Goal: Task Accomplishment & Management: Manage account settings

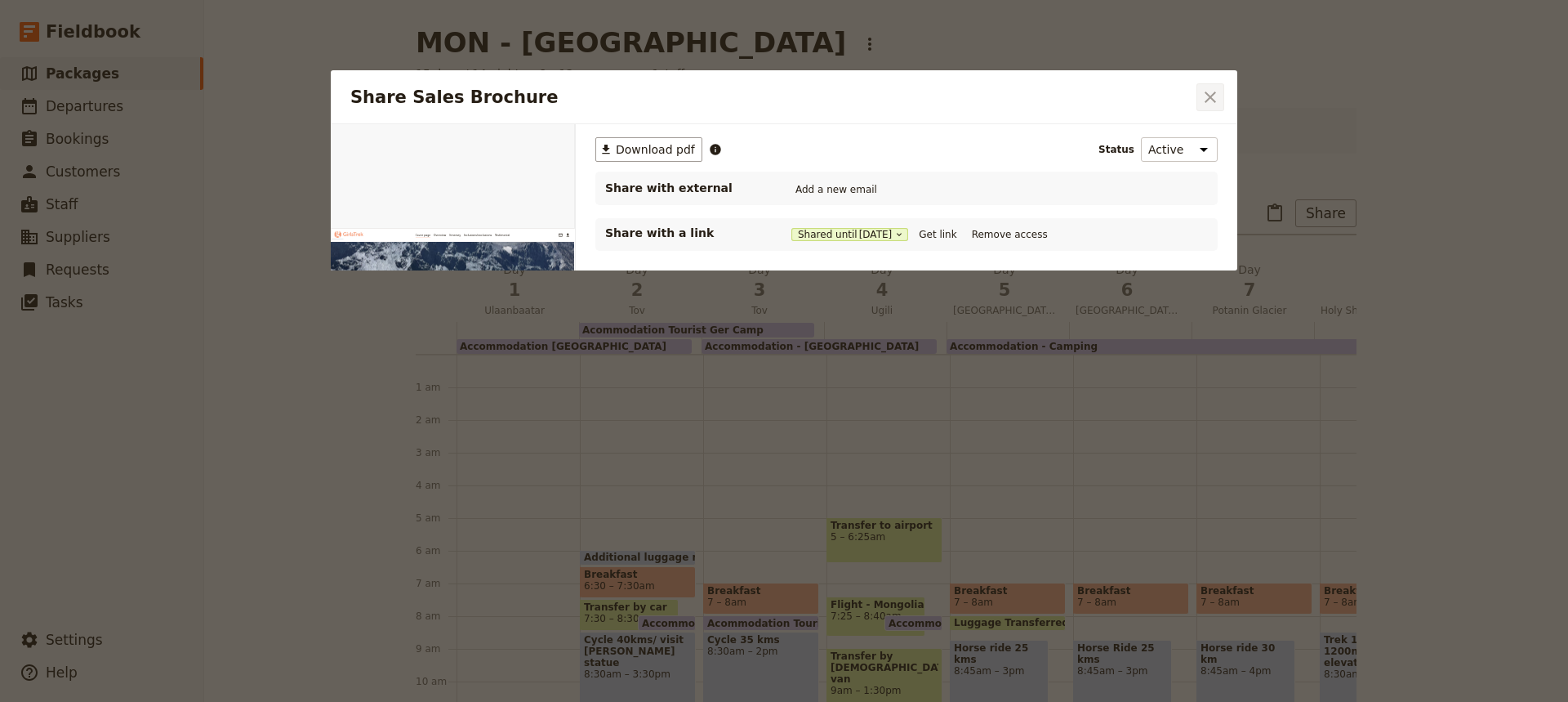
scroll to position [98, 0]
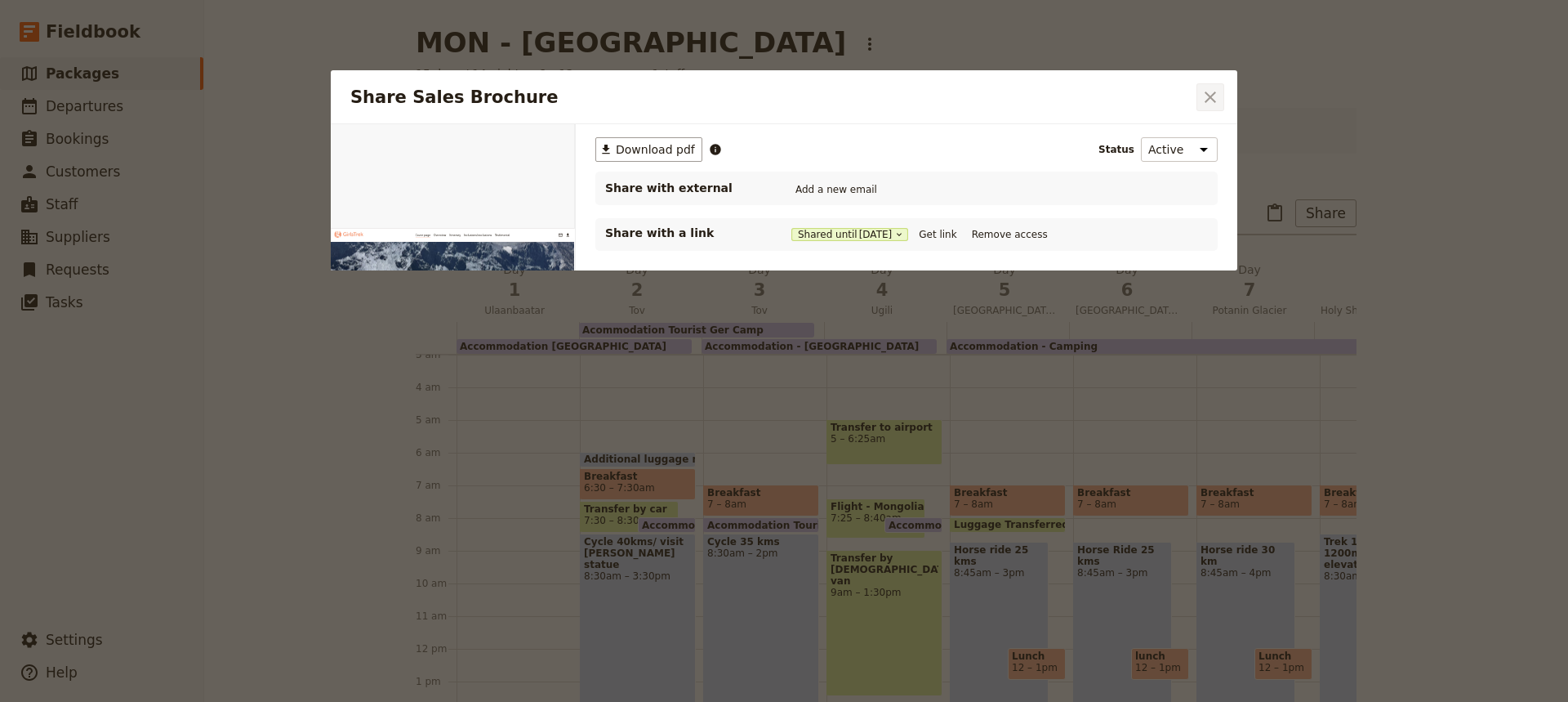
click at [1212, 96] on icon "Close dialog" at bounding box center [1210, 97] width 12 height 12
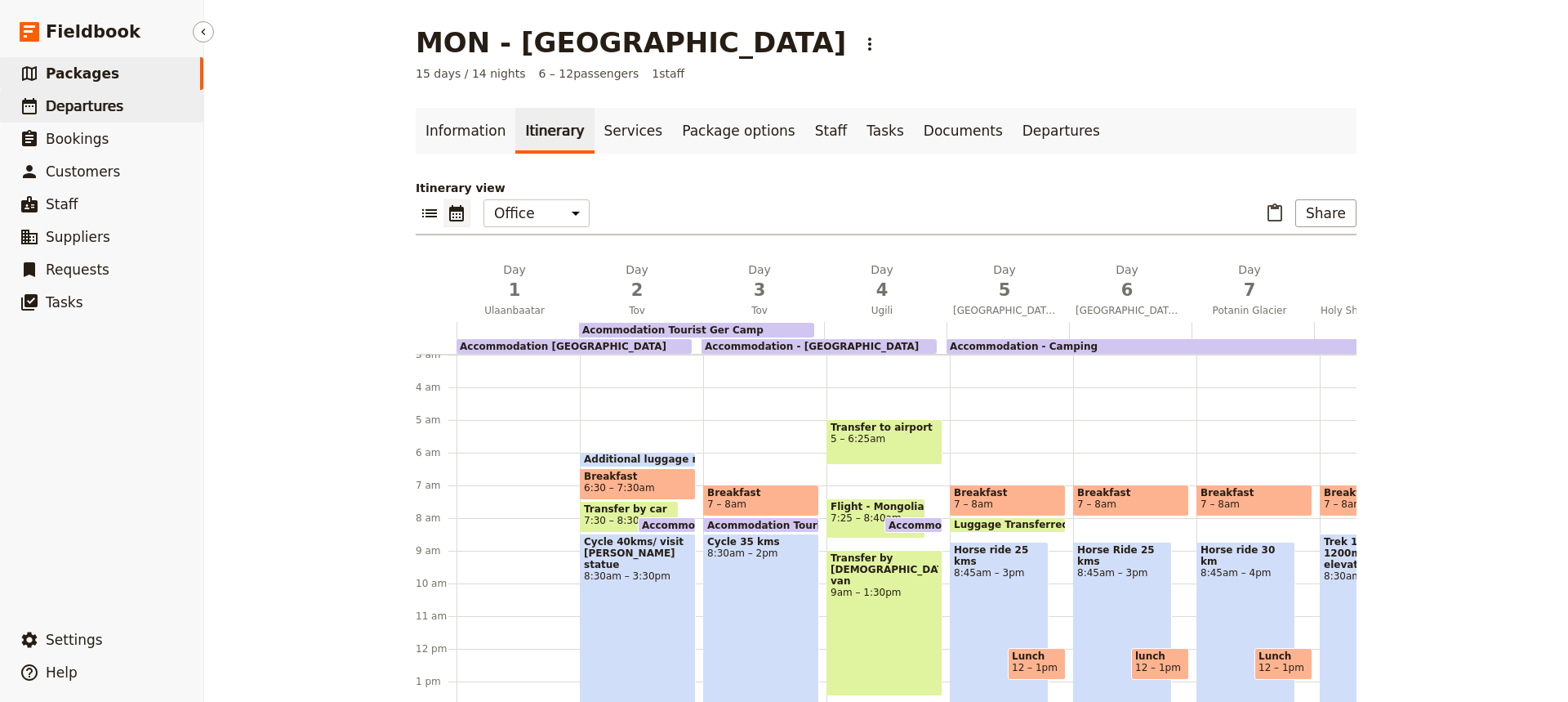
click at [81, 109] on span "Departures" at bounding box center [84, 106] width 78 height 17
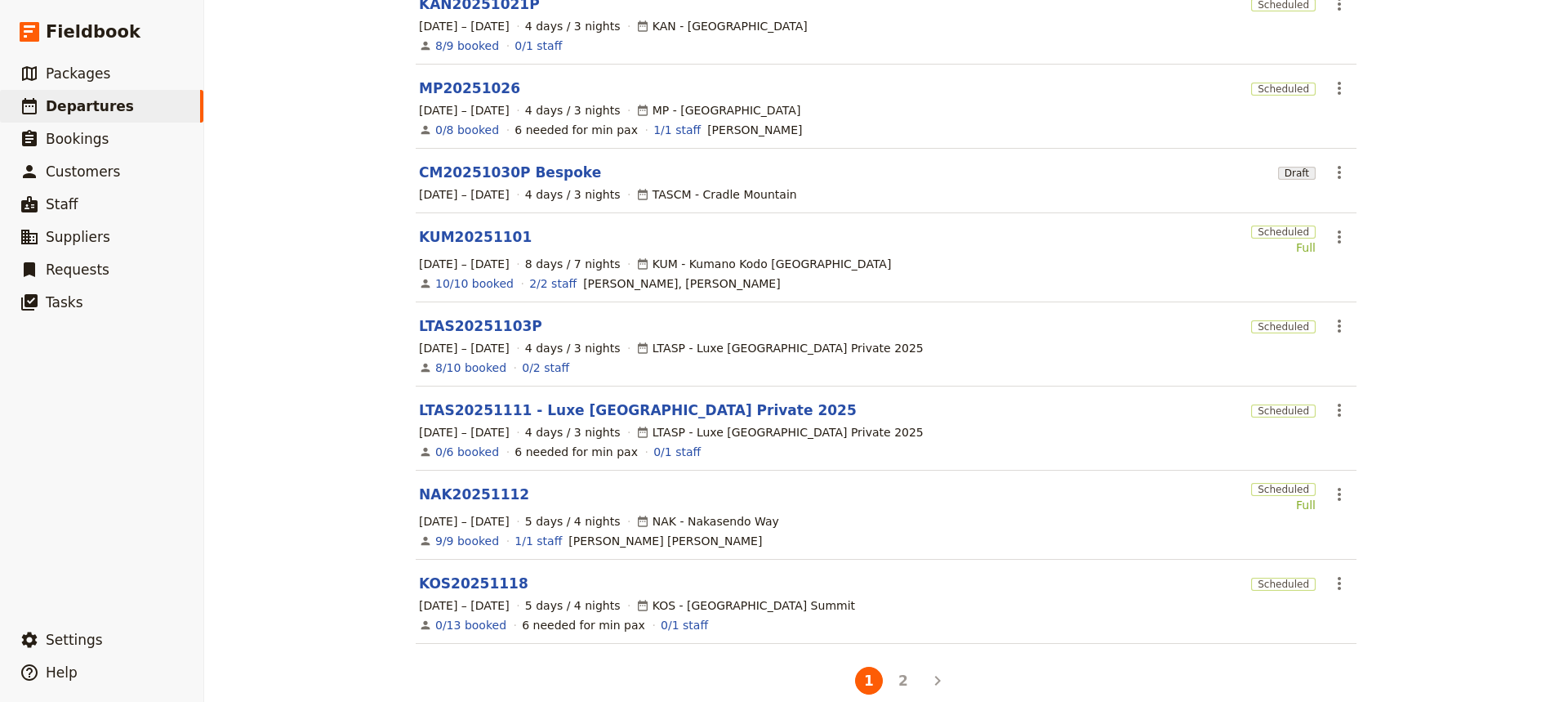
scroll to position [379, 0]
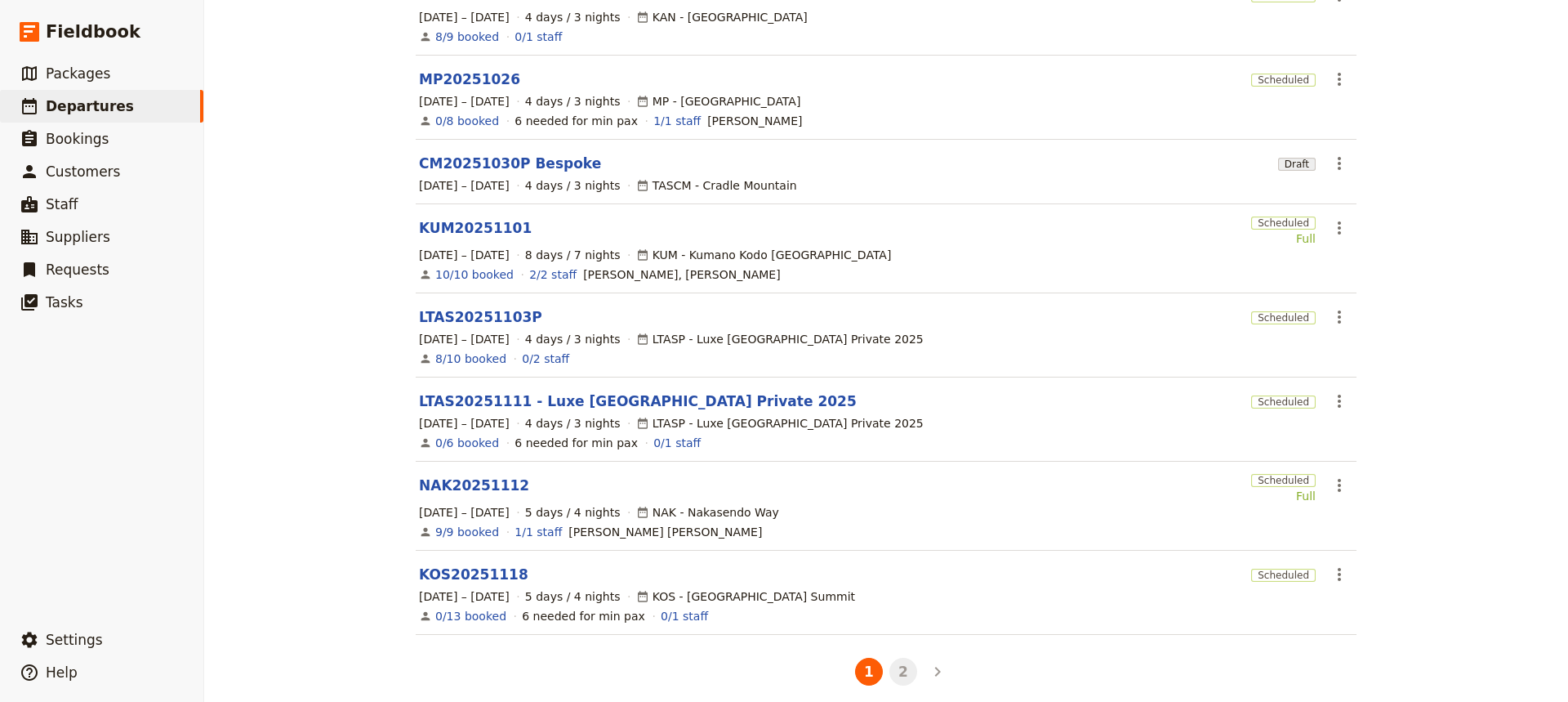
click at [895, 658] on button "2" at bounding box center [903, 672] width 28 height 28
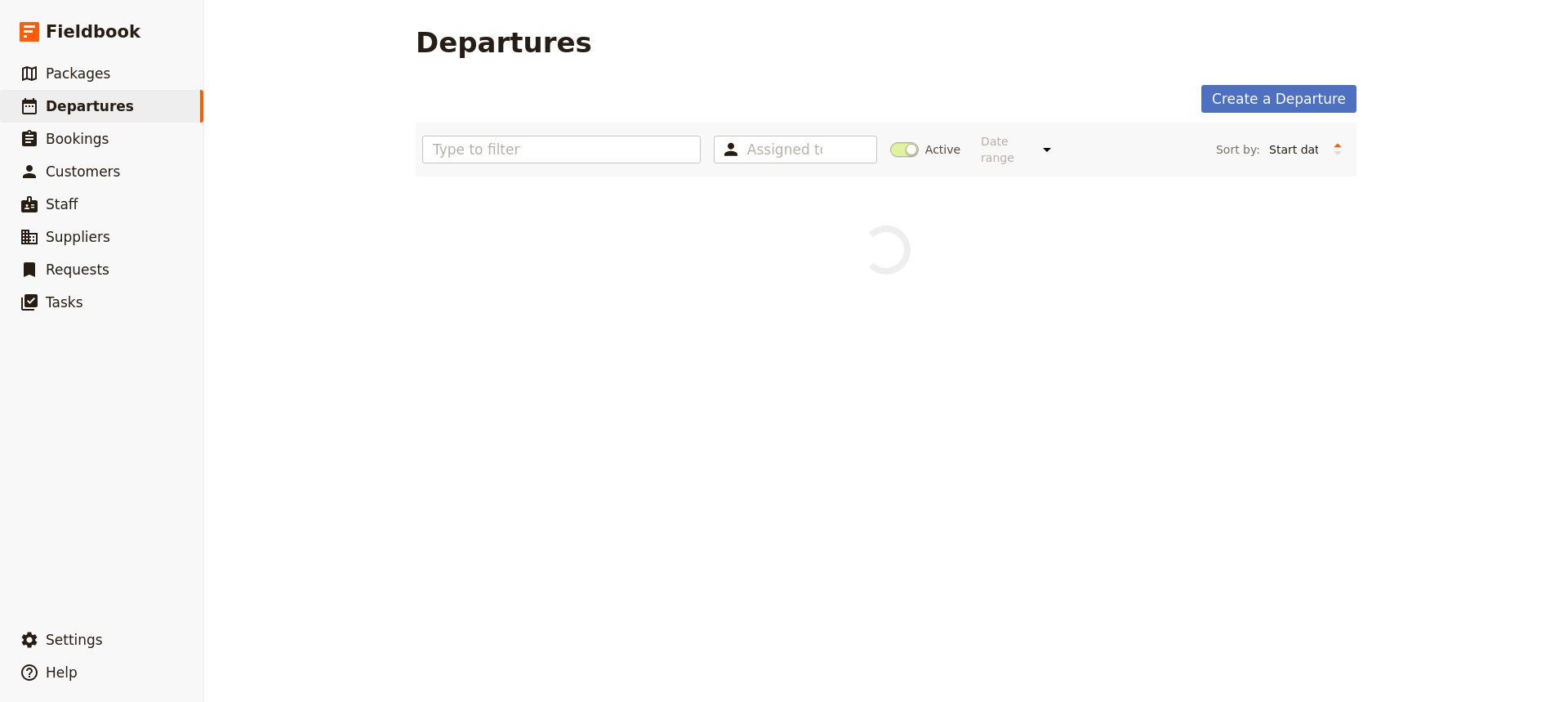
scroll to position [0, 0]
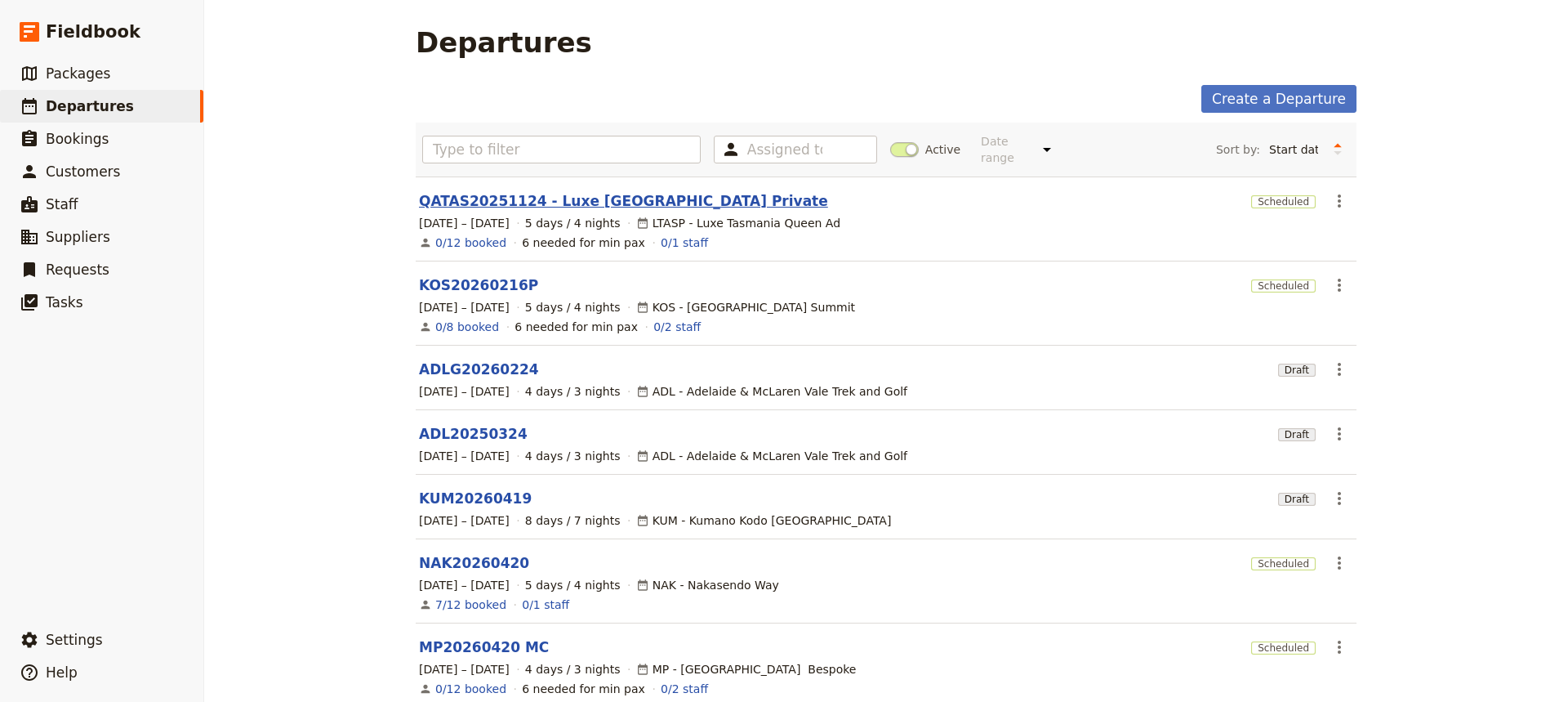
click at [470, 191] on link "QATAS20251124 - Luxe [GEOGRAPHIC_DATA] Private" at bounding box center [624, 201] width 409 height 20
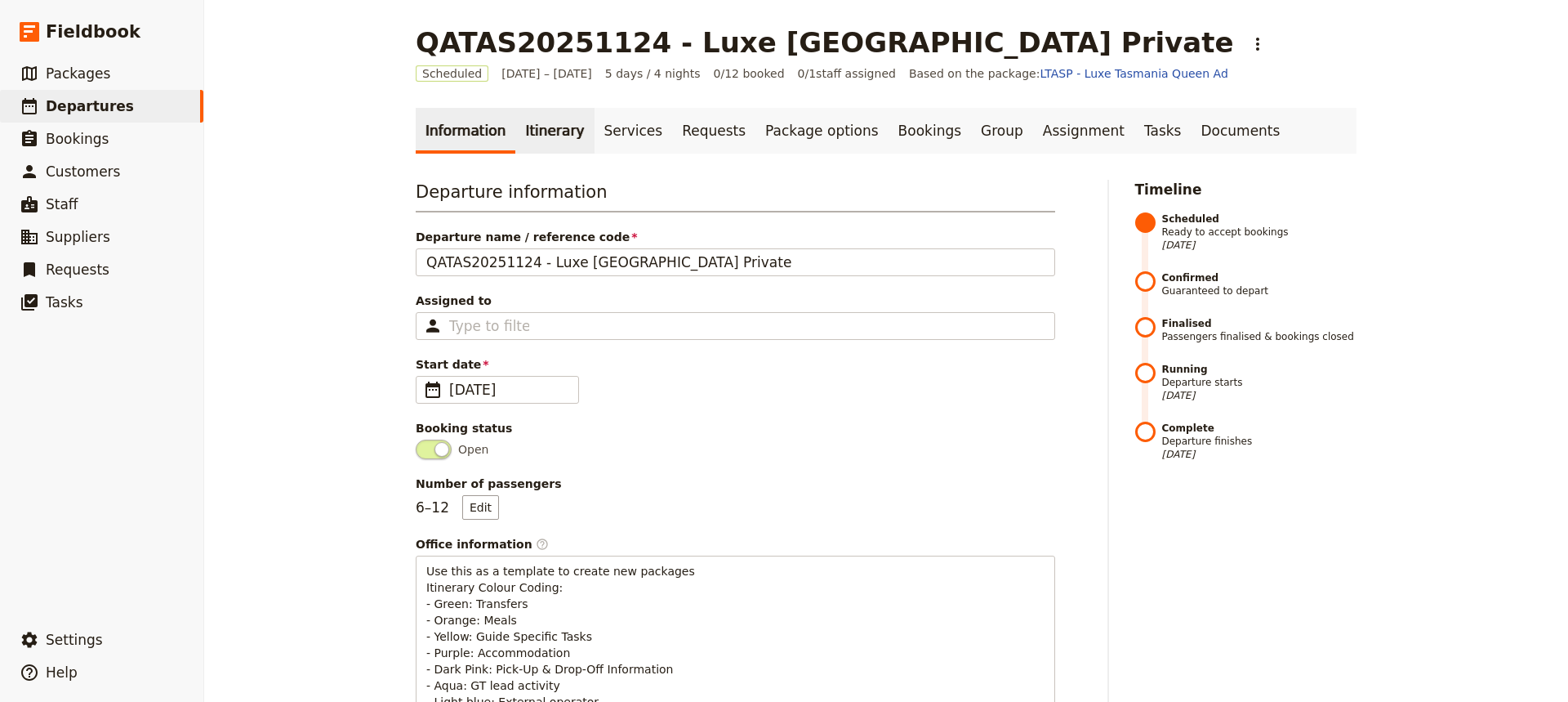
click at [533, 138] on link "Itinerary" at bounding box center [554, 130] width 79 height 46
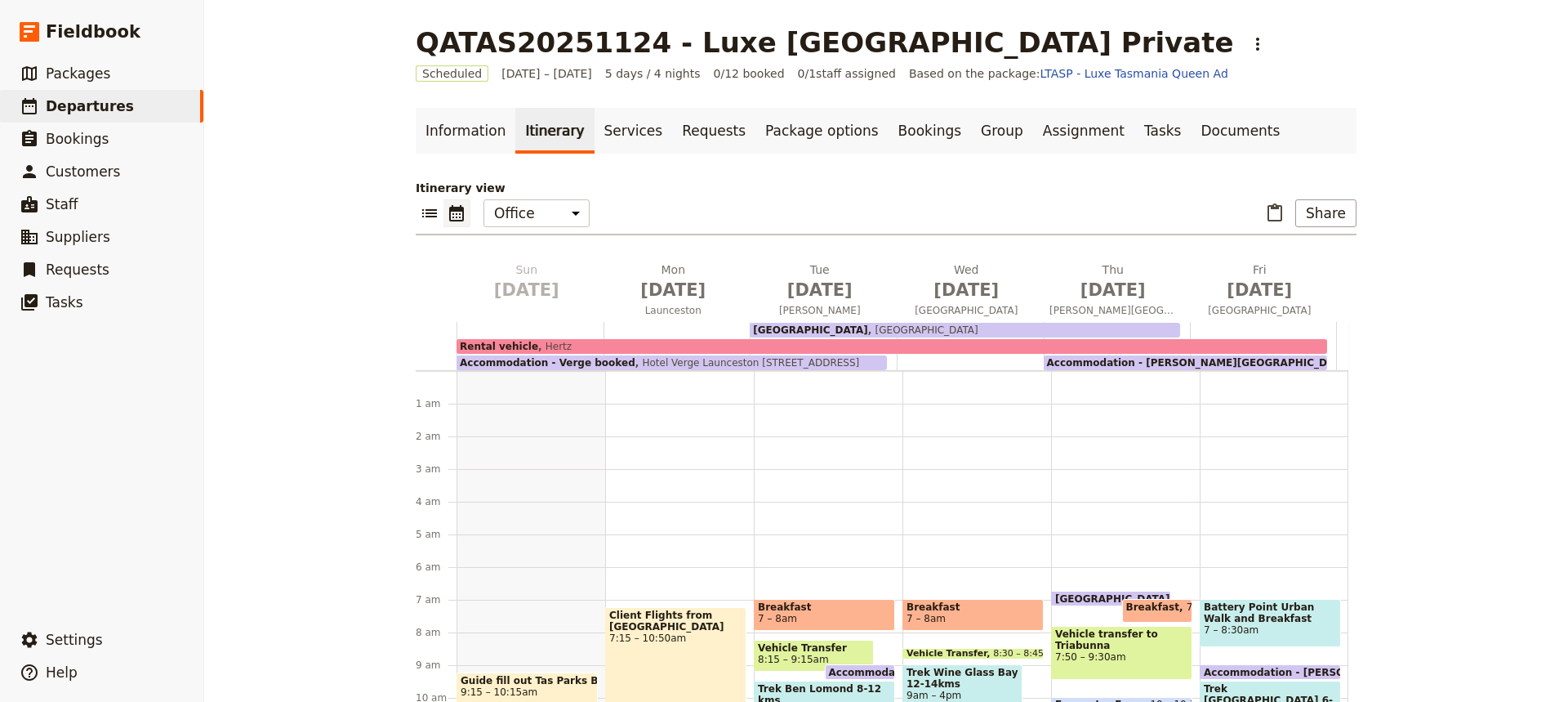
scroll to position [212, 0]
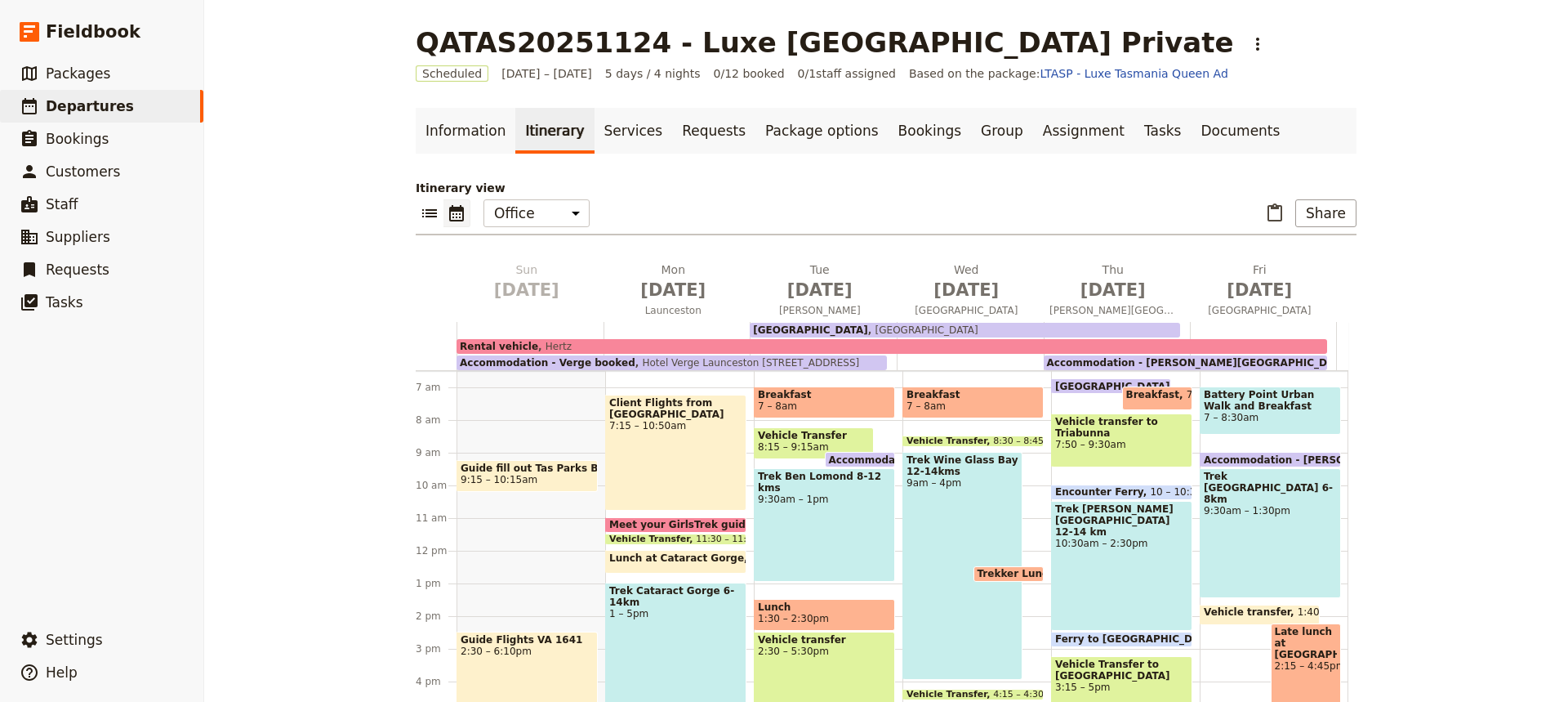
click at [799, 333] on span "[GEOGRAPHIC_DATA]" at bounding box center [810, 330] width 115 height 12
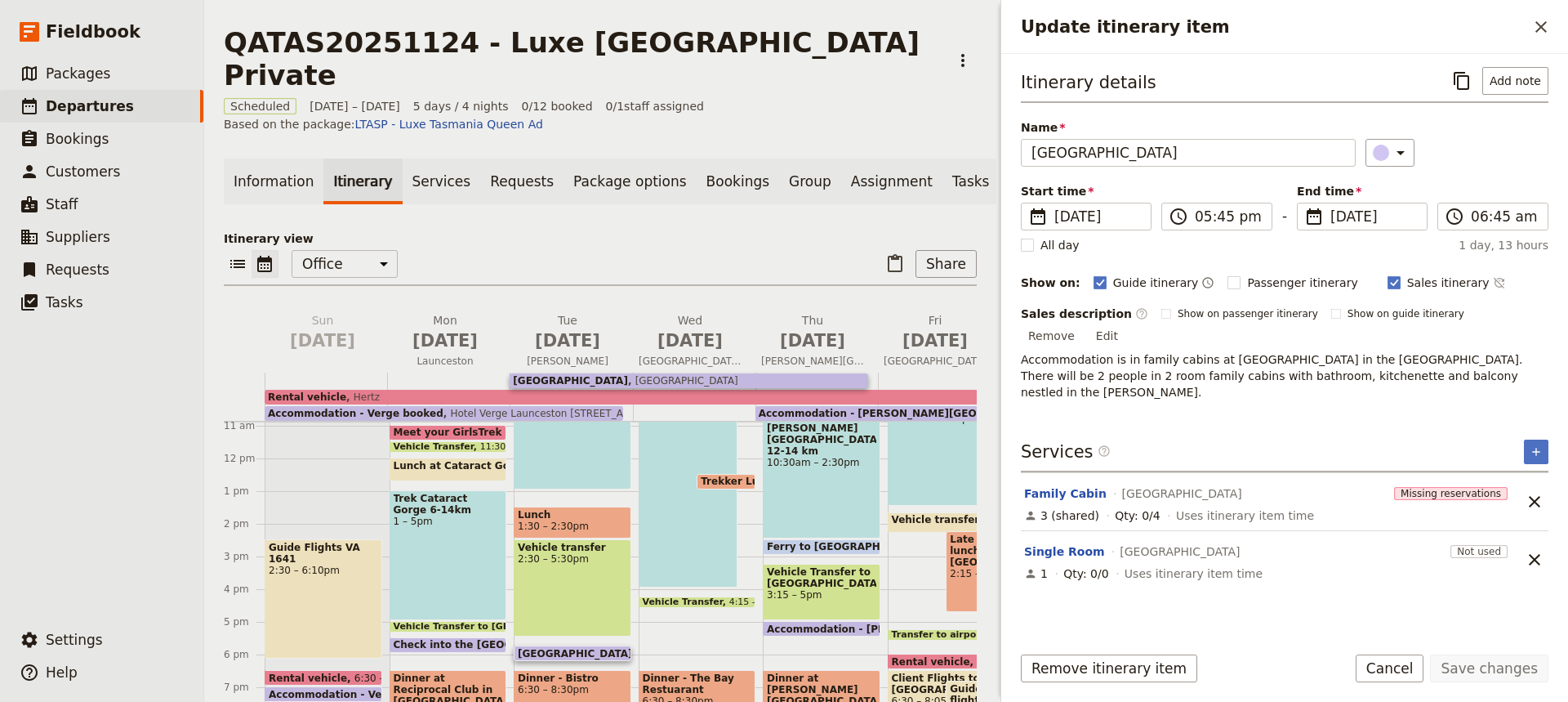
scroll to position [358, 0]
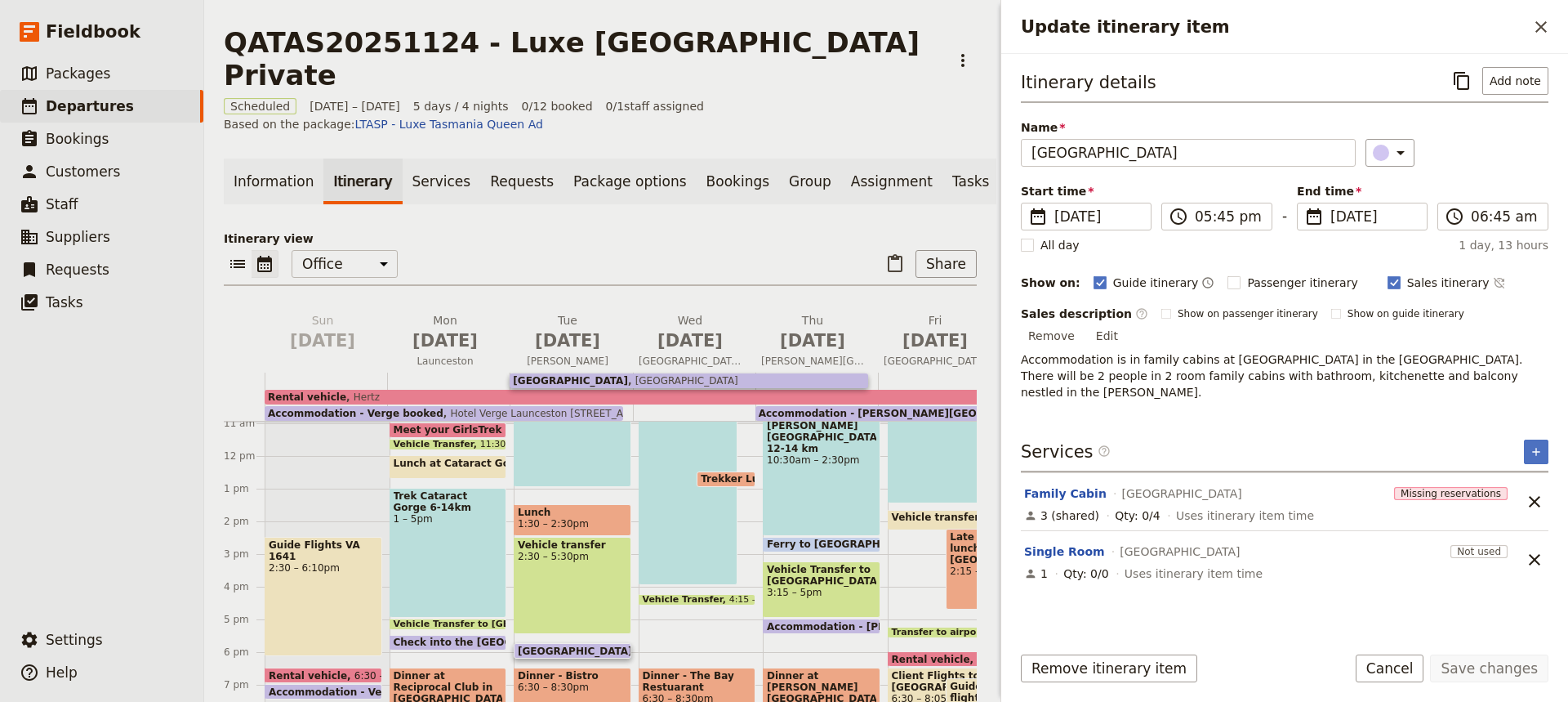
click at [549, 646] on span "[GEOGRAPHIC_DATA]" at bounding box center [578, 651] width 122 height 11
click at [1508, 83] on button "Add note" at bounding box center [1515, 81] width 66 height 28
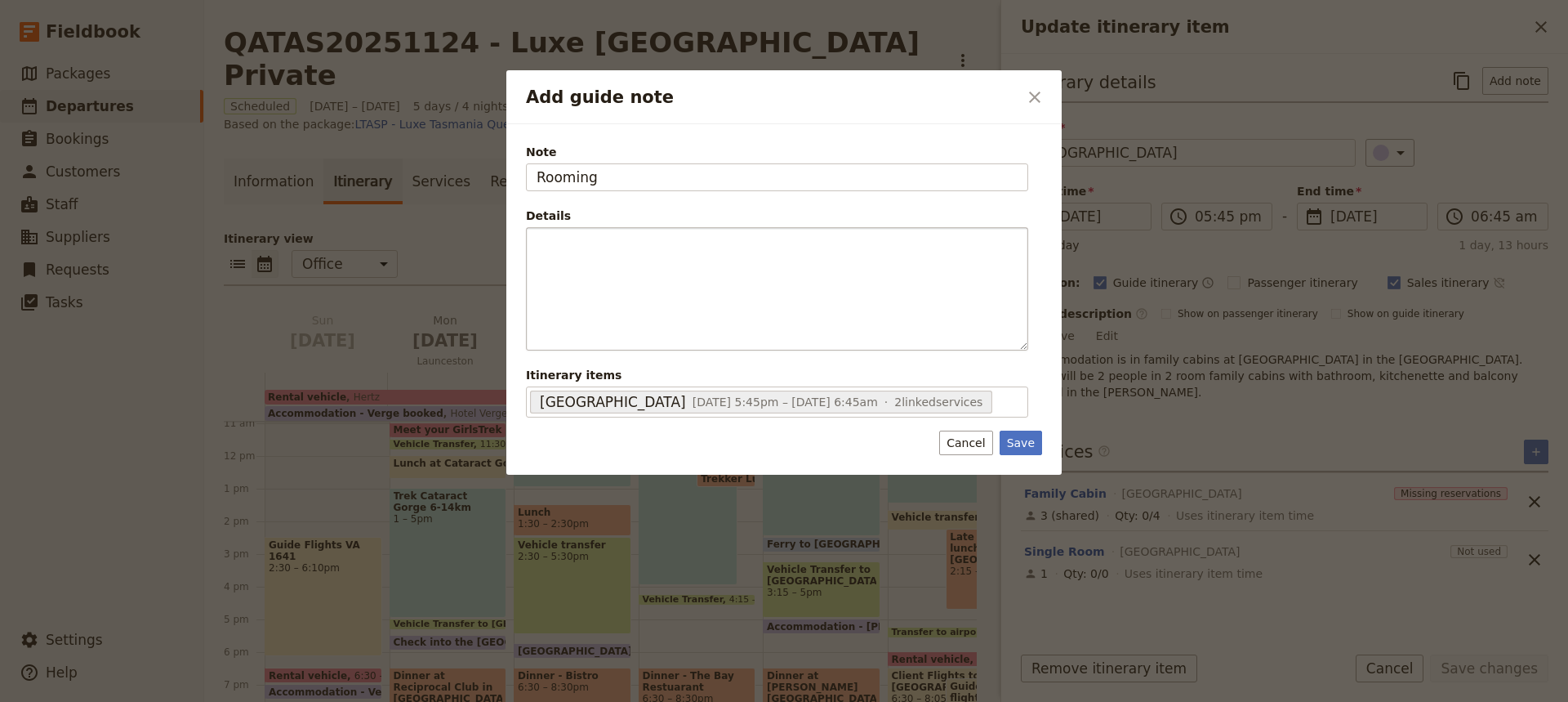
type input "Rooming"
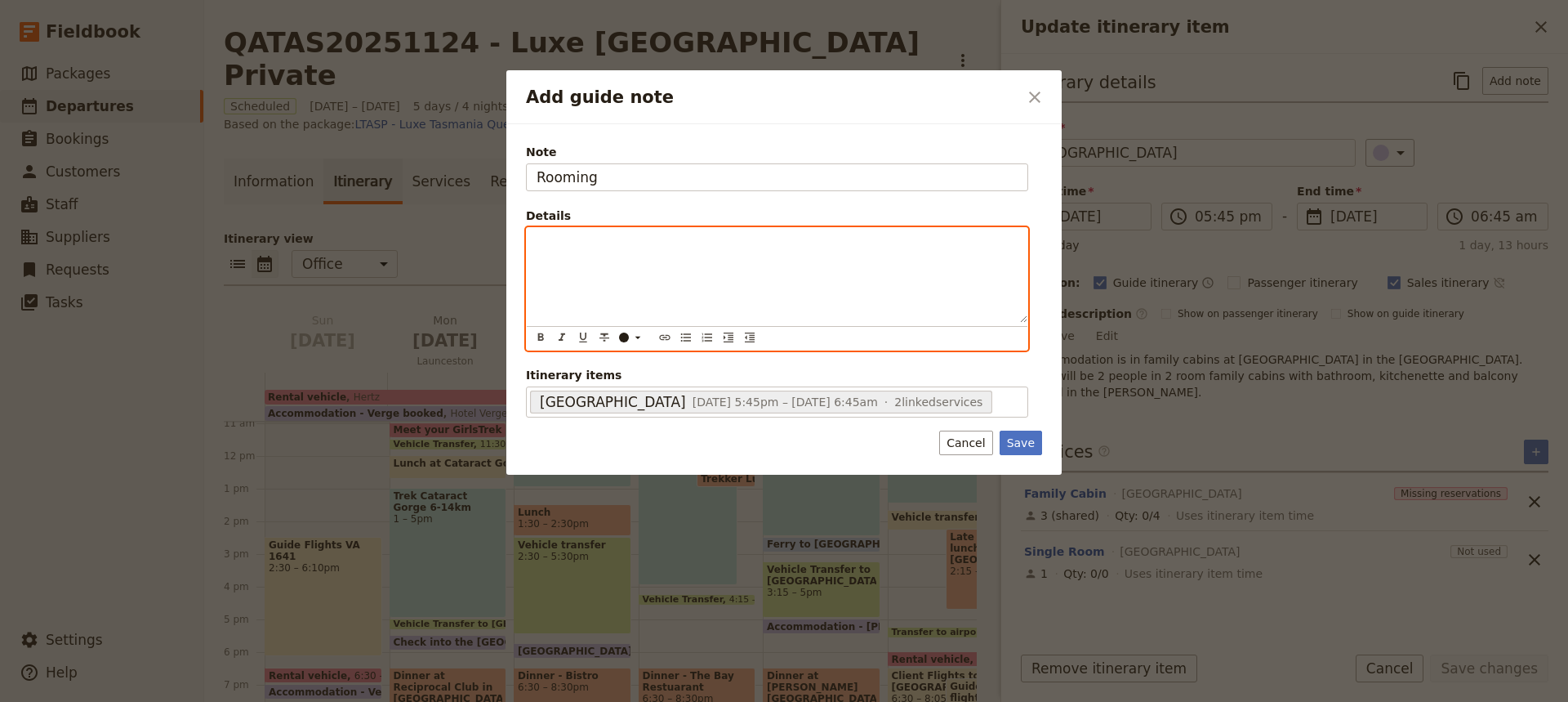
click at [536, 239] on div "Add guide note" at bounding box center [777, 275] width 500 height 94
click at [540, 286] on div "Single cabin - [PERSON_NAME] Single cabin -" at bounding box center [777, 275] width 500 height 94
click at [639, 272] on p "Single cabin -" at bounding box center [777, 269] width 481 height 17
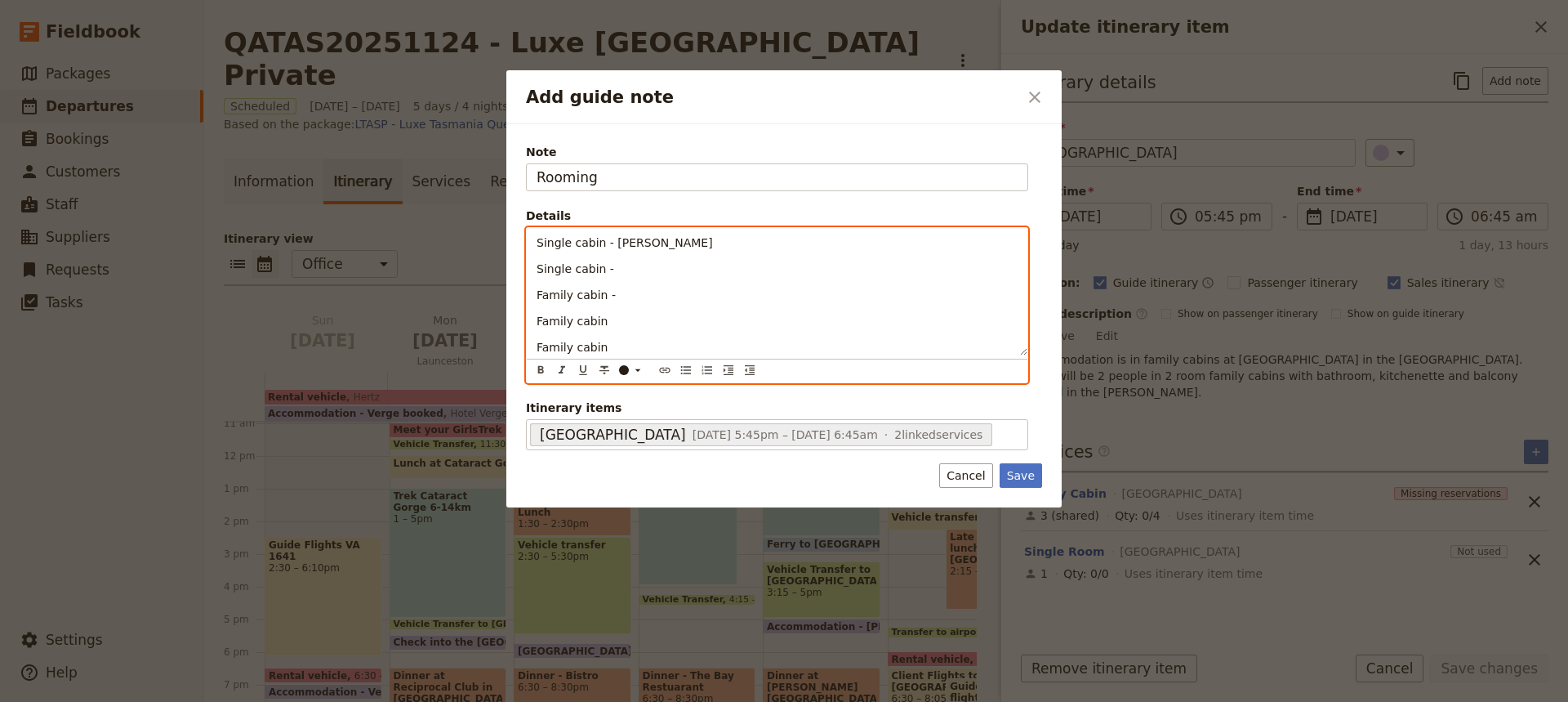
click at [602, 320] on p "Family cabin" at bounding box center [777, 322] width 481 height 17
click at [604, 351] on p "Family cabin" at bounding box center [777, 347] width 481 height 17
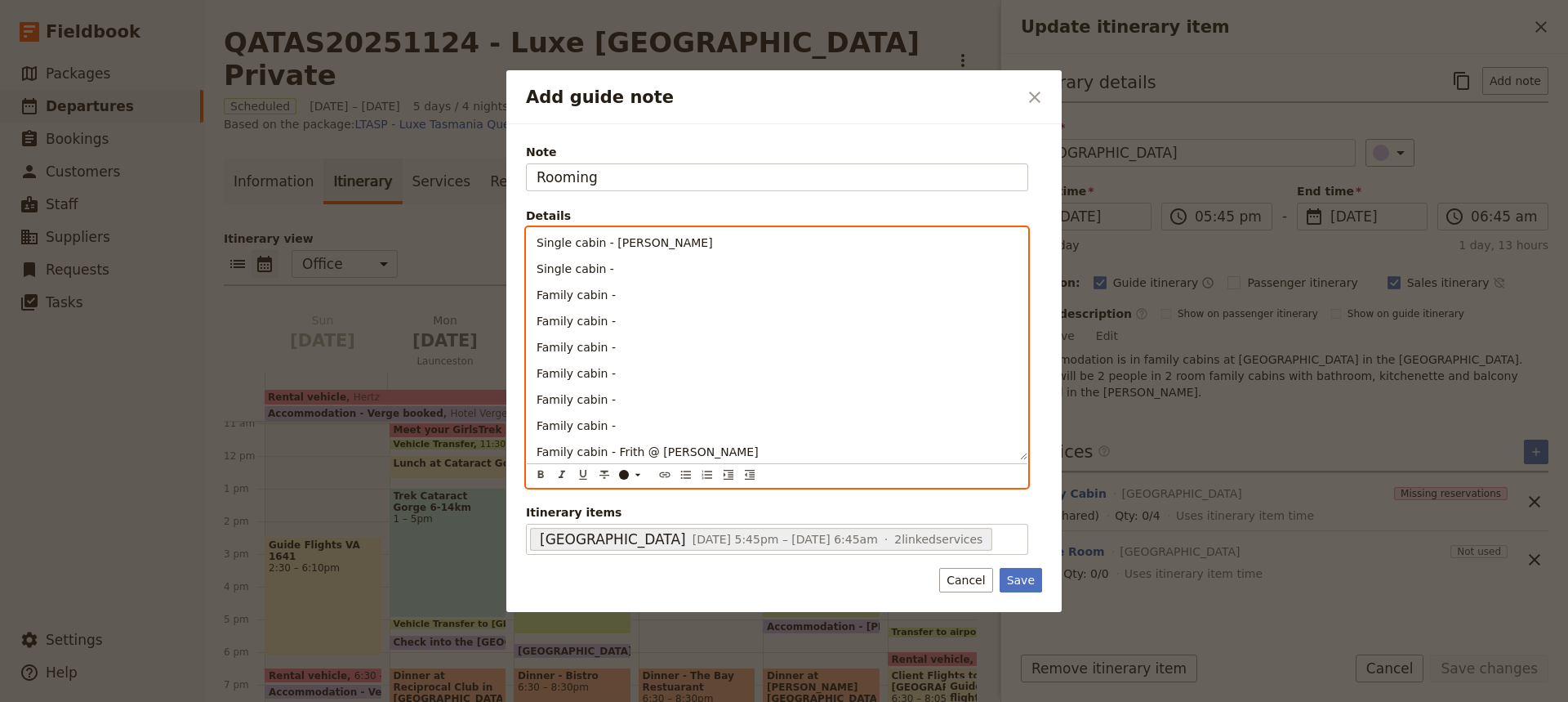
click at [647, 453] on span "Family cabin - Frith @ [PERSON_NAME]" at bounding box center [648, 452] width 222 height 13
click at [610, 428] on p "Family cabin -" at bounding box center [777, 426] width 481 height 17
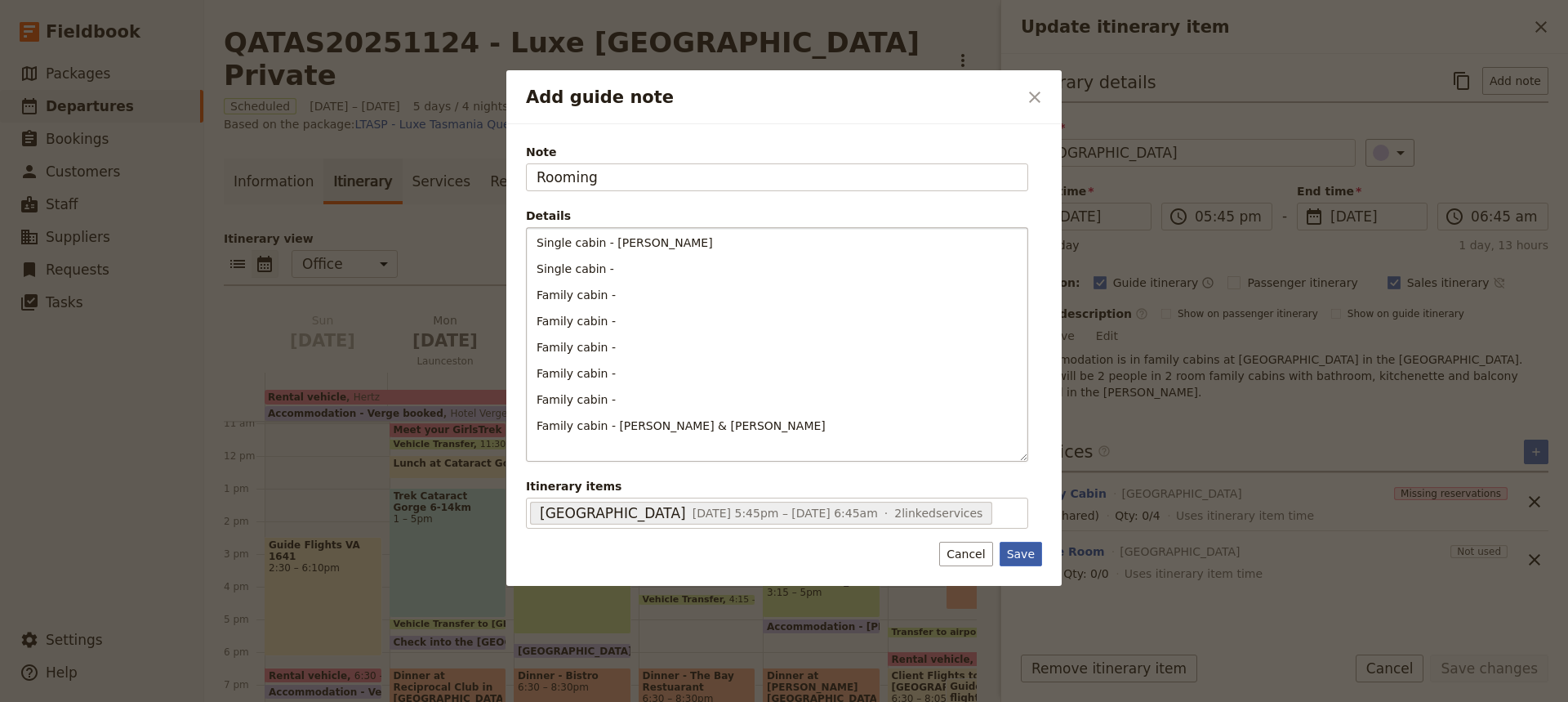
click at [1022, 554] on button "Save" at bounding box center [1020, 554] width 42 height 25
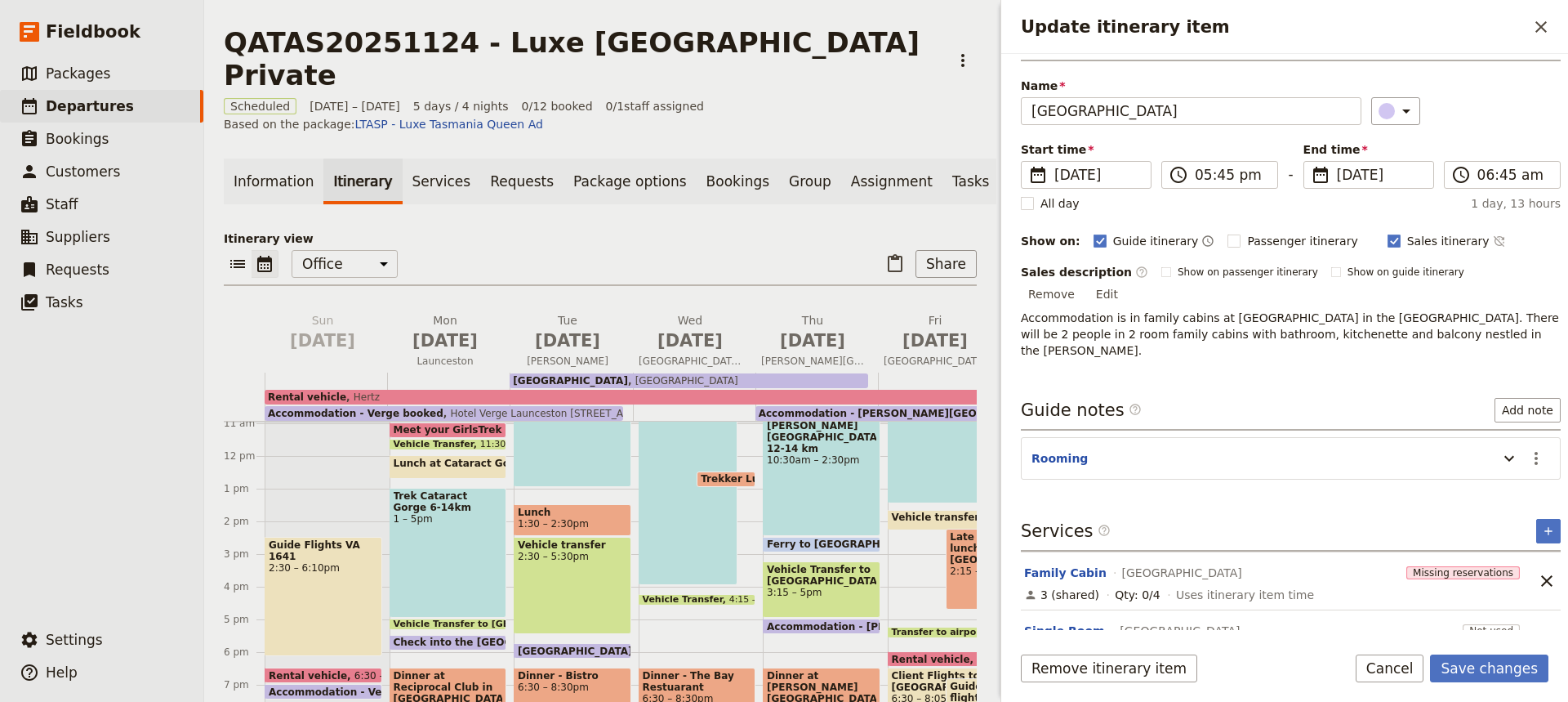
scroll to position [45, 0]
click at [1069, 561] on button "Family Cabin" at bounding box center [1065, 569] width 83 height 17
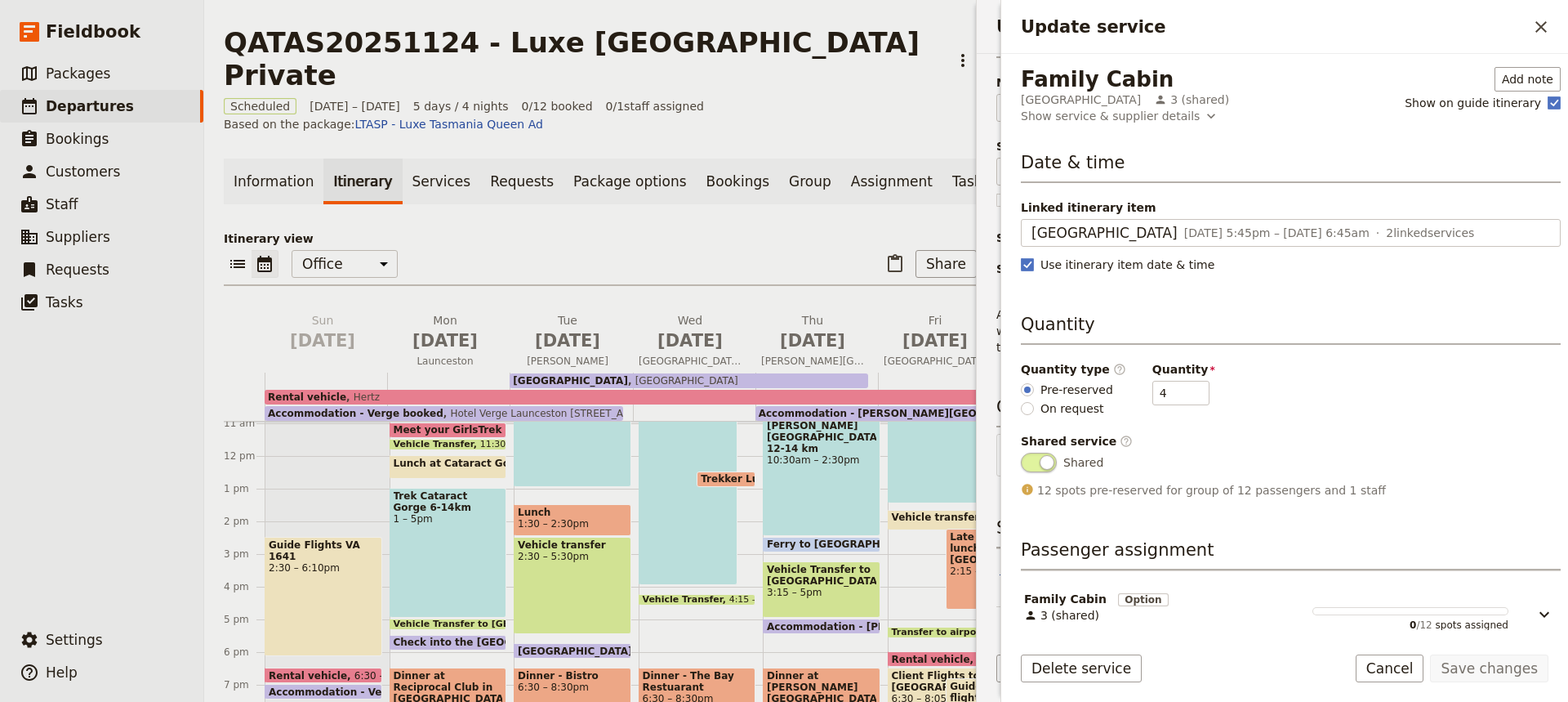
scroll to position [16, 0]
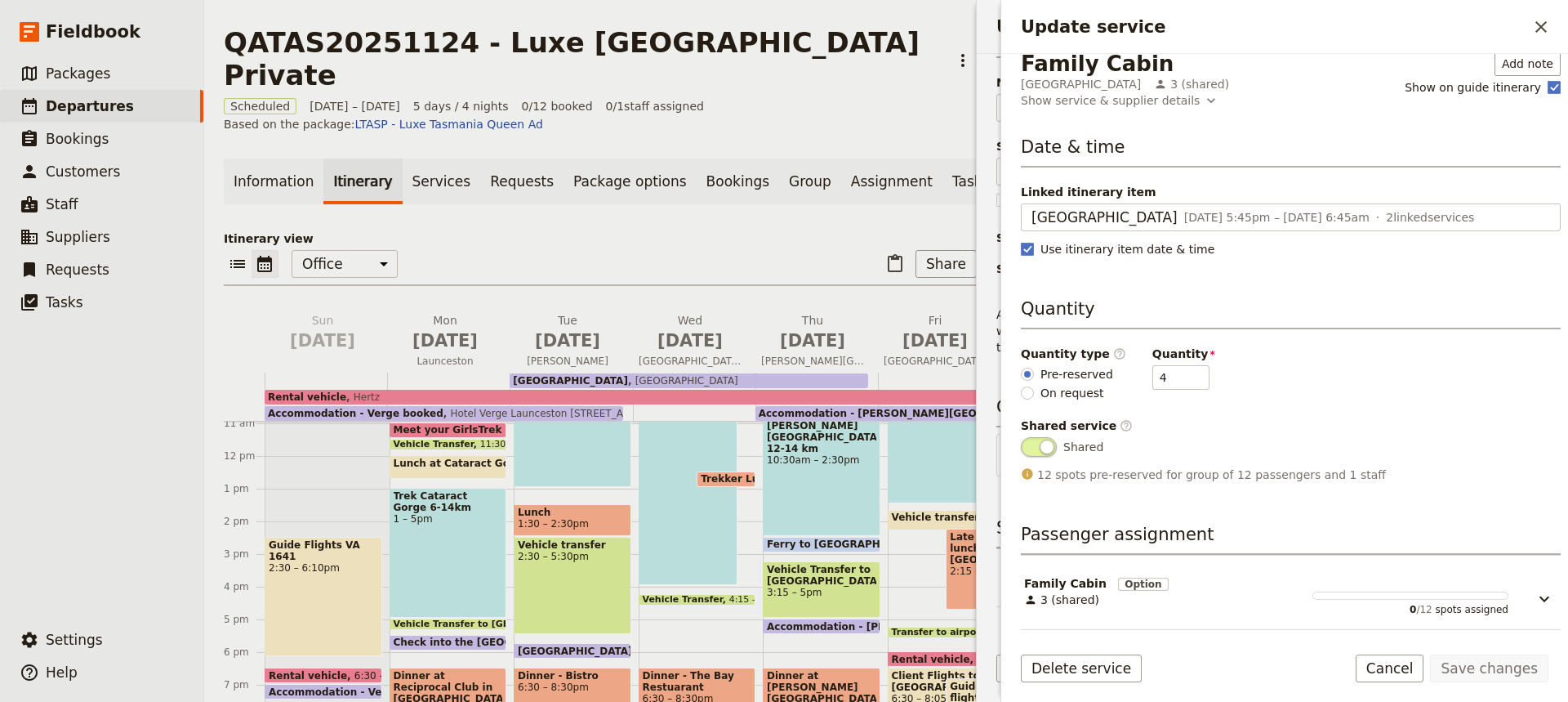
click at [1033, 602] on icon "Update service" at bounding box center [1030, 600] width 9 height 9
click at [1540, 29] on icon "Close drawer" at bounding box center [1541, 27] width 20 height 20
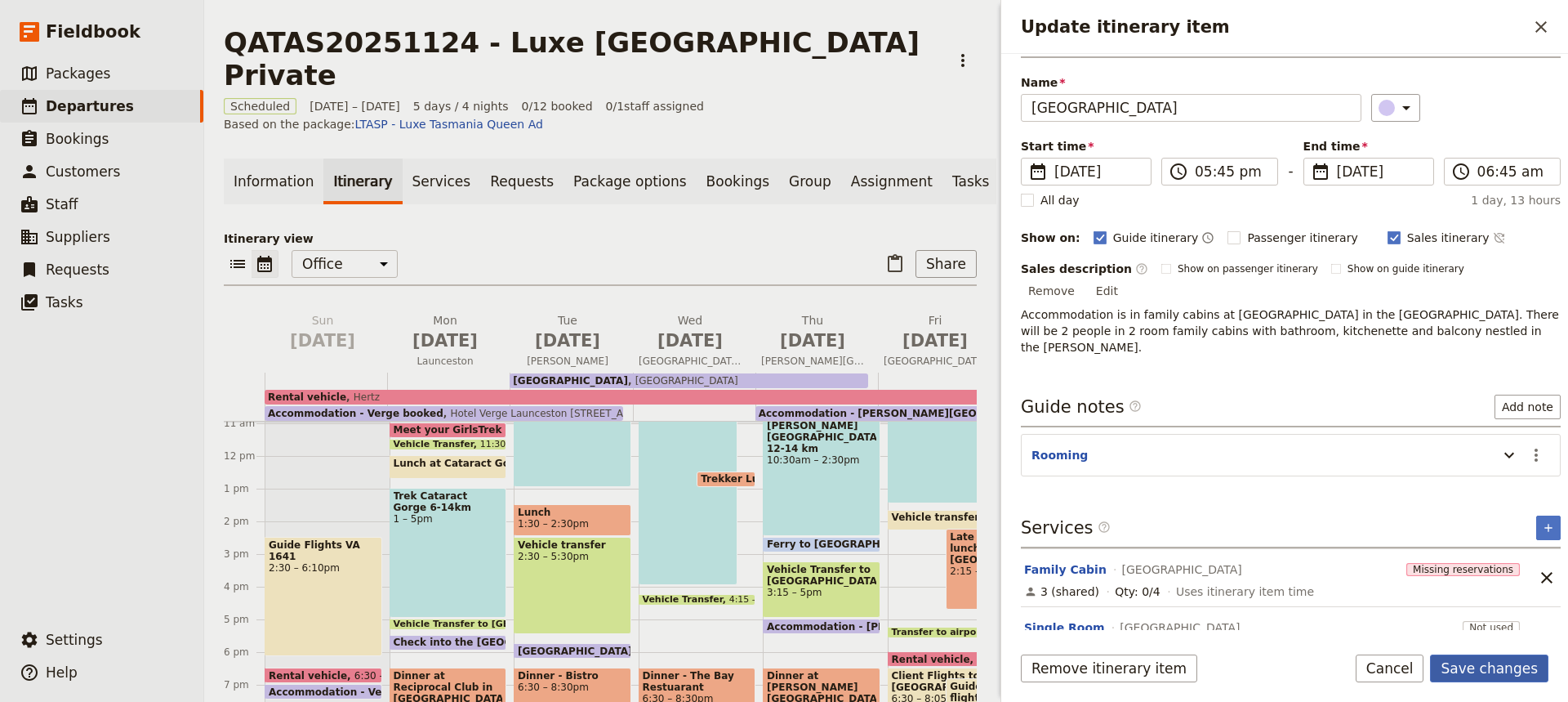
click at [1482, 668] on button "Save changes" at bounding box center [1488, 669] width 118 height 28
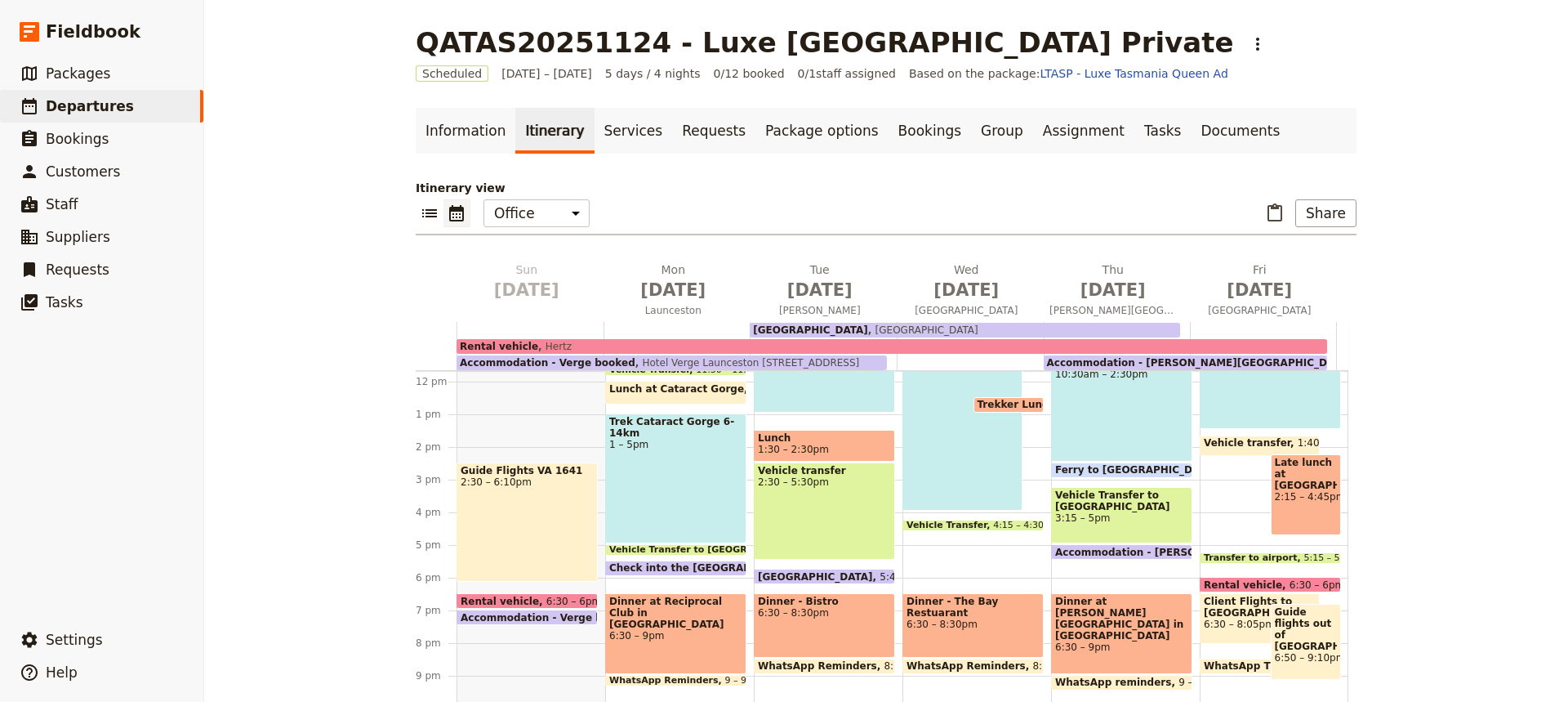
scroll to position [420, 0]
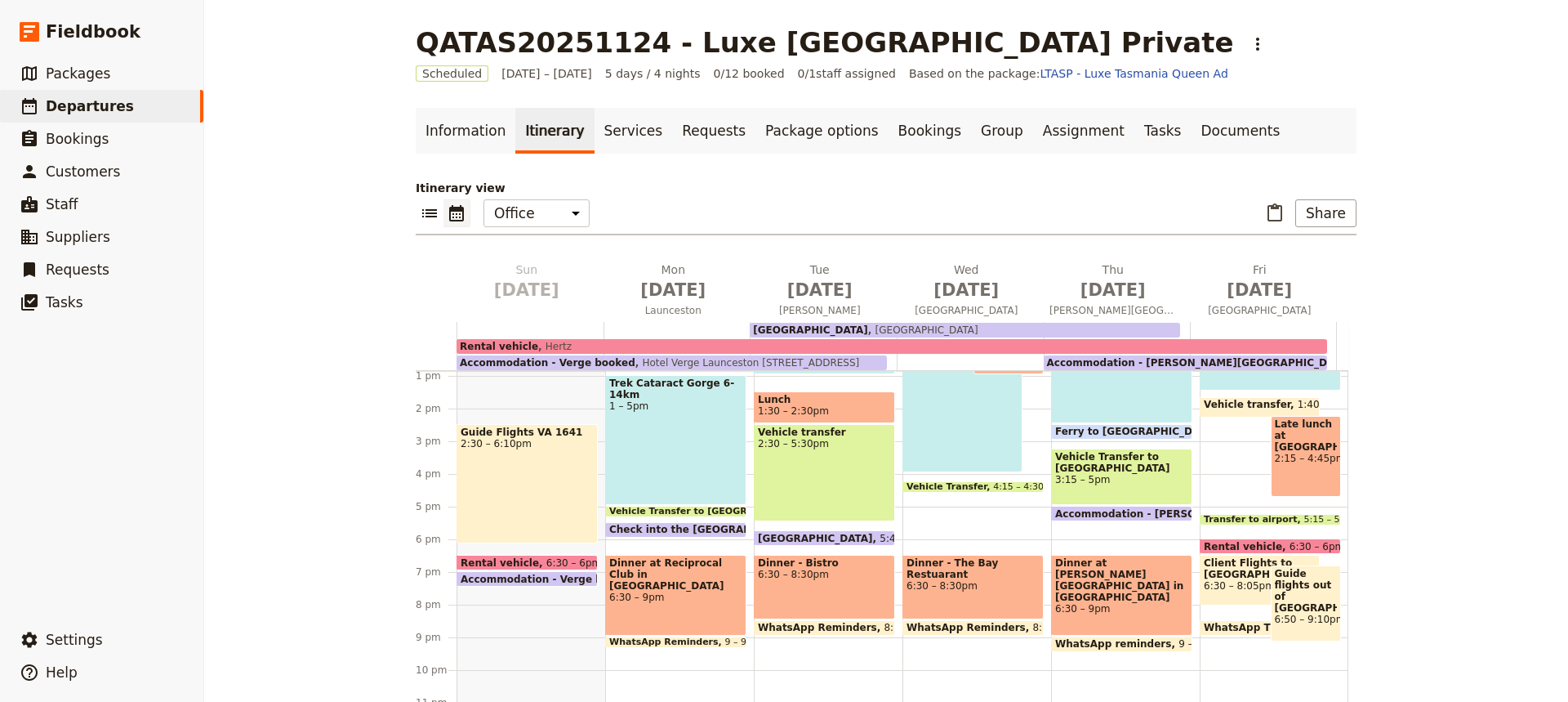
click at [1286, 476] on div "Late lunch at [GEOGRAPHIC_DATA] 2:15 – 4:45pm" at bounding box center [1306, 457] width 71 height 81
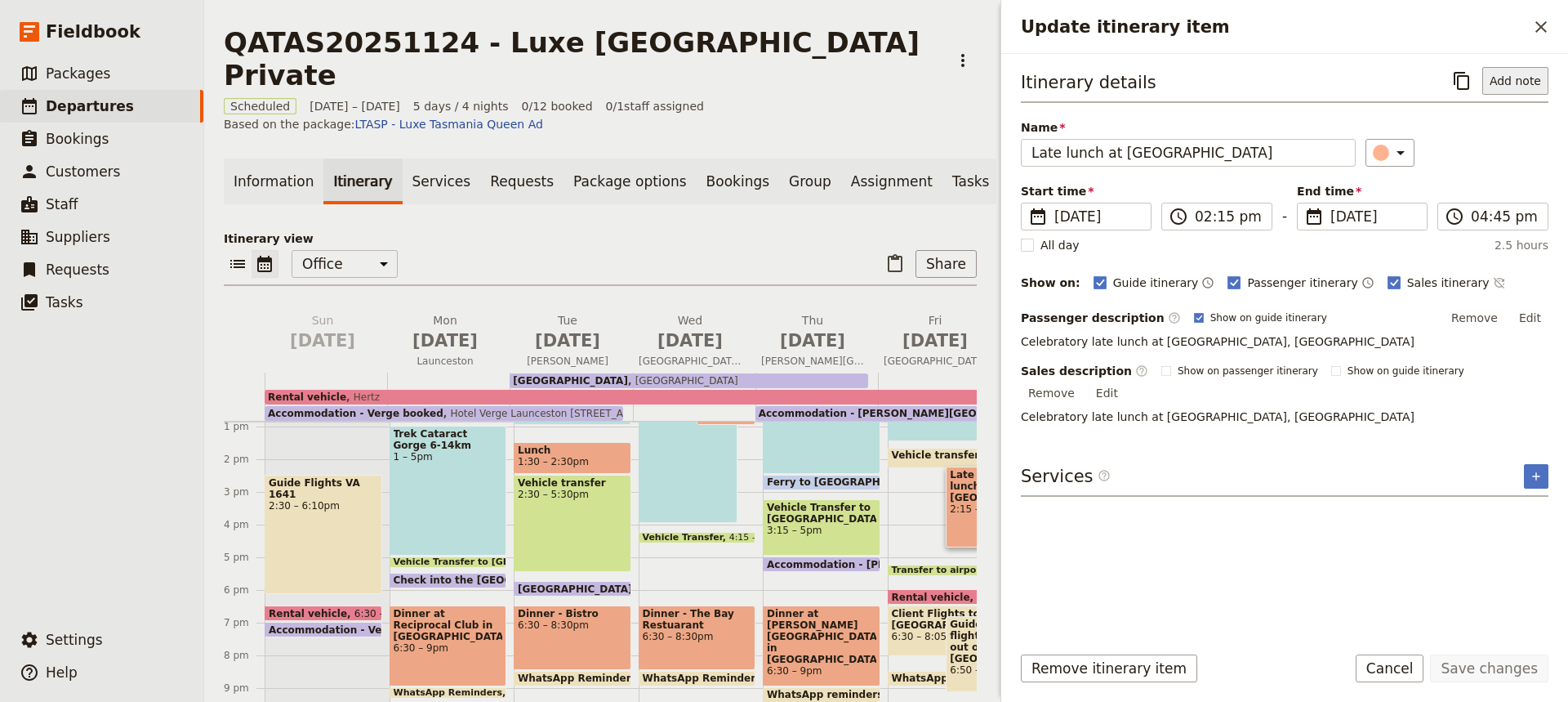
click at [1515, 79] on button "Add note" at bounding box center [1515, 81] width 66 height 28
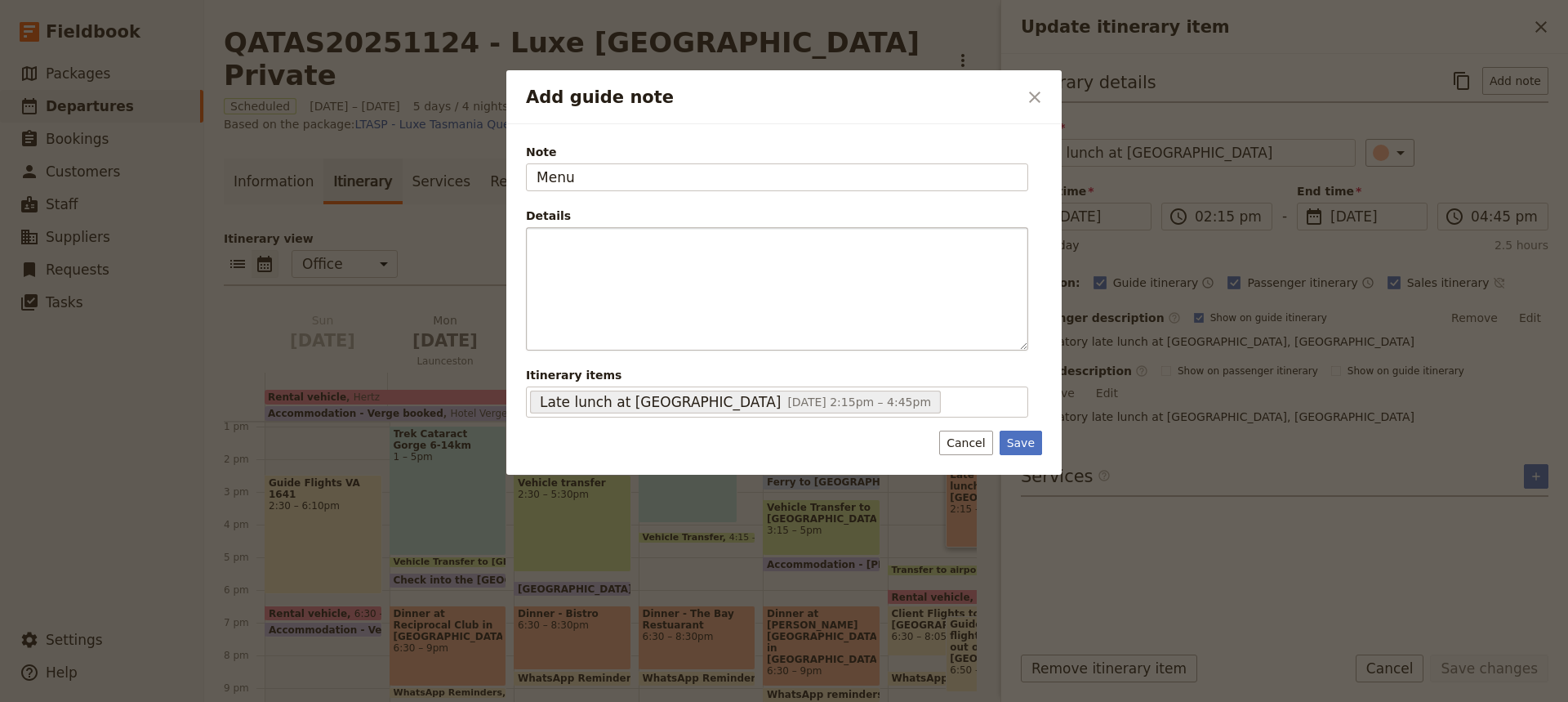
type input "Menu"
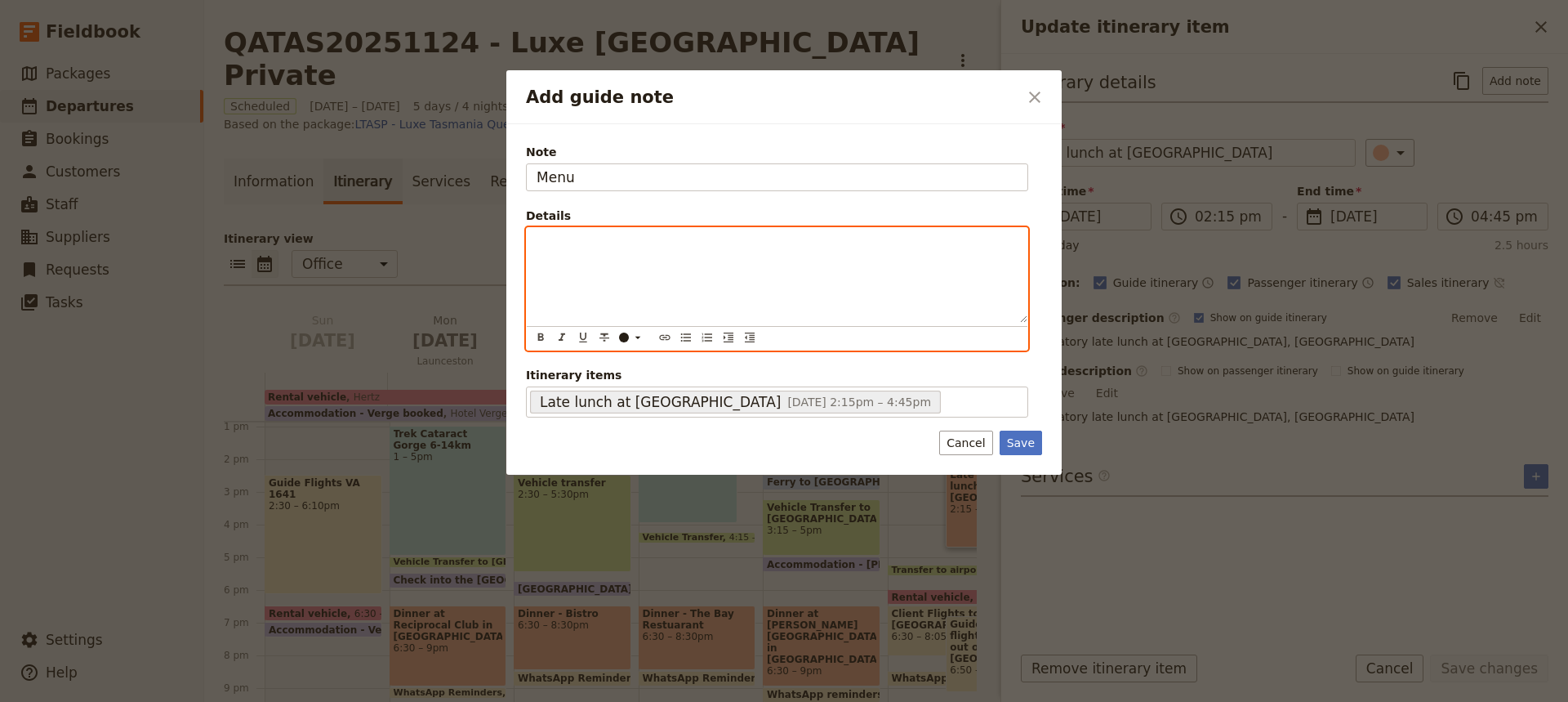
click at [538, 244] on p "Add guide note" at bounding box center [777, 243] width 481 height 17
click at [644, 242] on span "[DEMOGRAPHIC_DATA] to read menu and decide before arrival to" at bounding box center [723, 243] width 373 height 13
click at [781, 243] on span "[DEMOGRAPHIC_DATA] to read menu and decide before arrival to" at bounding box center [723, 243] width 373 height 13
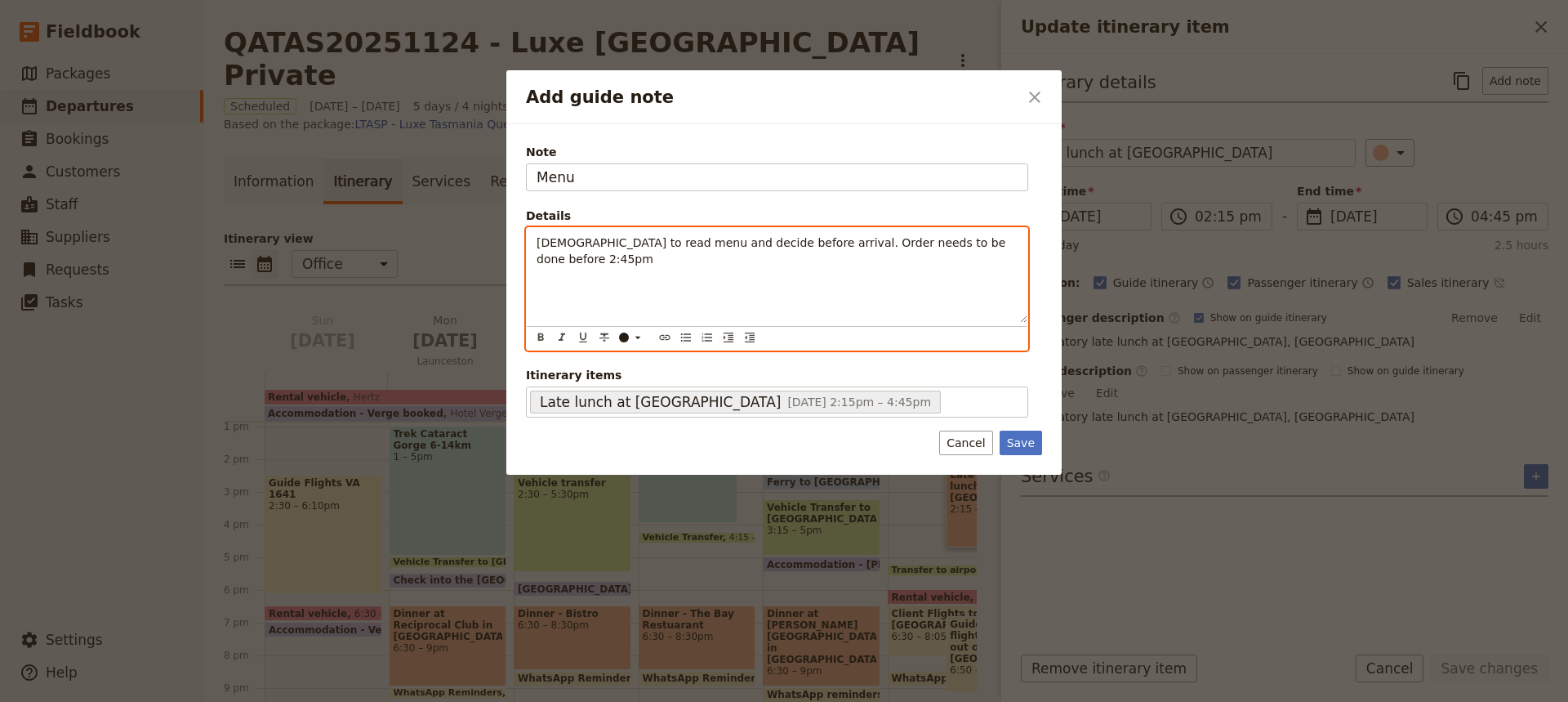
click at [974, 243] on span "[DEMOGRAPHIC_DATA] to read menu and decide before arrival. Order needs to be do…" at bounding box center [773, 250] width 473 height 29
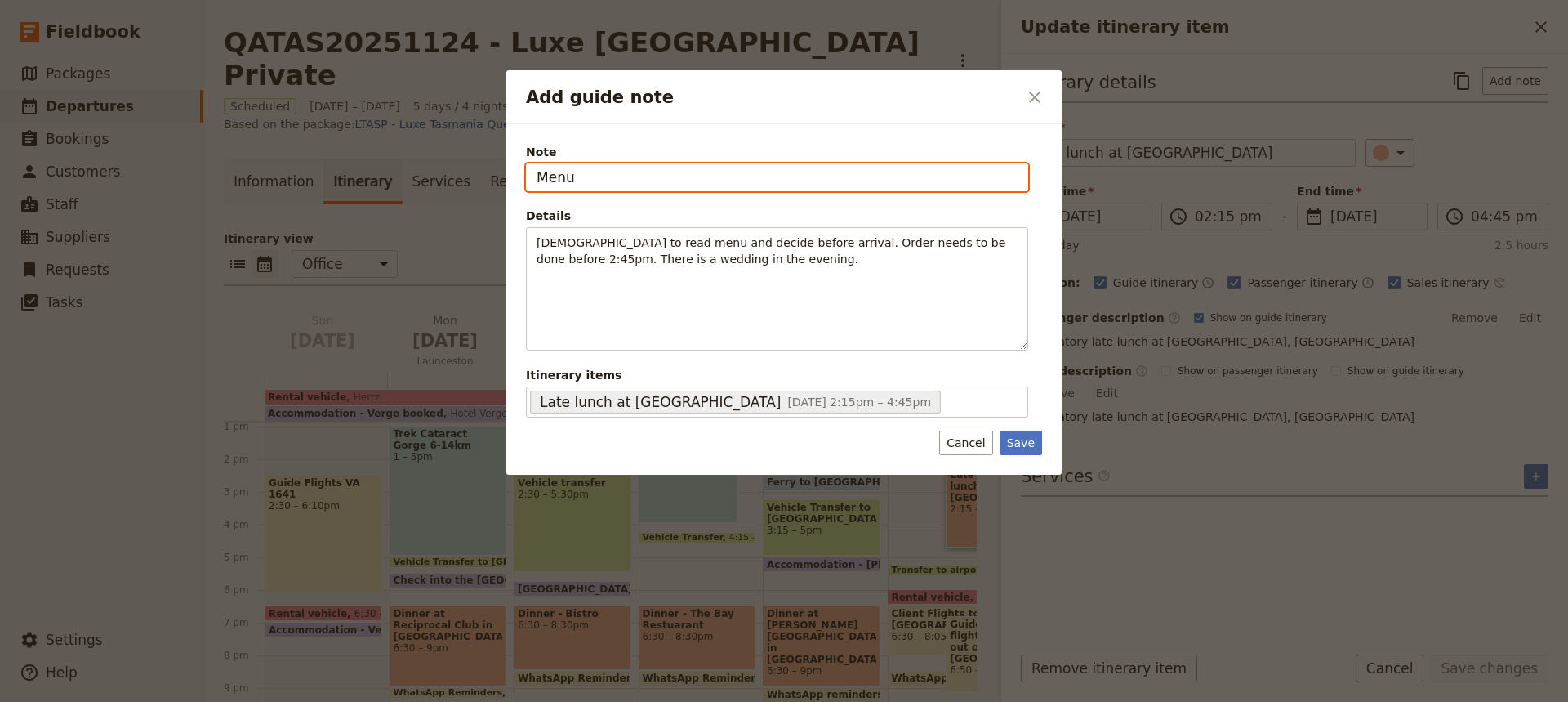
click at [575, 177] on input "Menu" at bounding box center [777, 177] width 502 height 28
click at [584, 181] on input "Menu -kitchen closes at 3pm." at bounding box center [777, 177] width 502 height 28
type input "Menu - kitchen closes at 3pm."
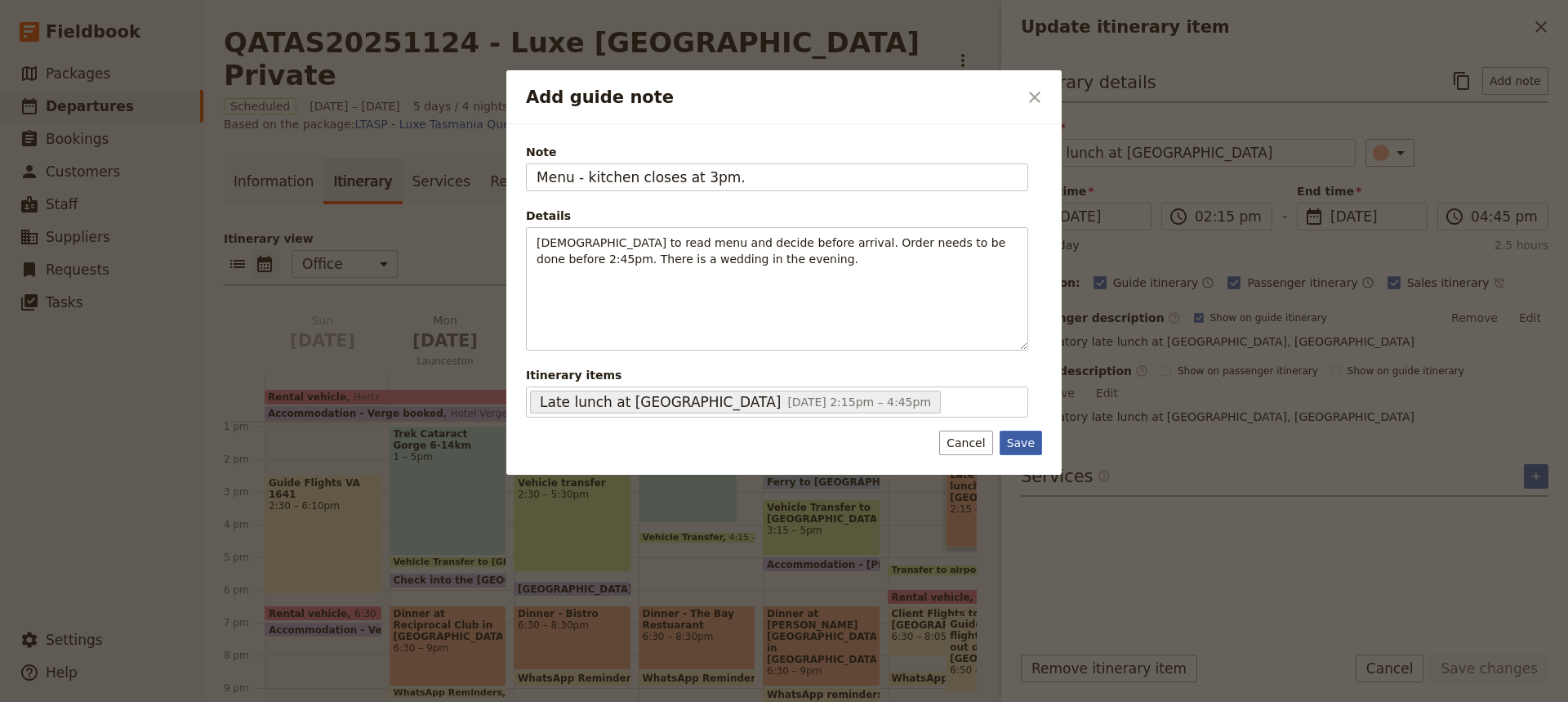
click at [1017, 444] on button "Save" at bounding box center [1020, 443] width 42 height 25
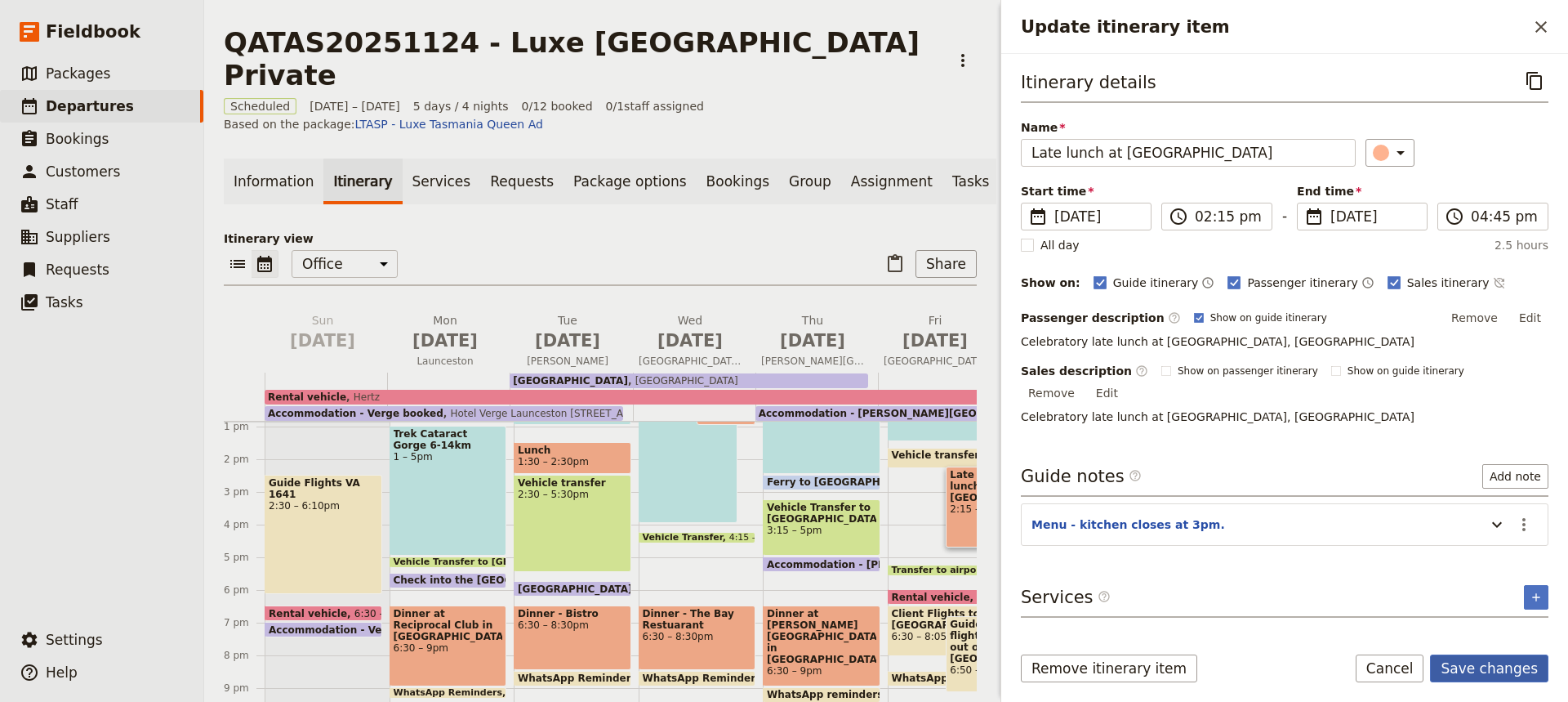
click at [1481, 671] on button "Save changes" at bounding box center [1488, 669] width 118 height 28
